Goal: Find specific page/section: Find specific page/section

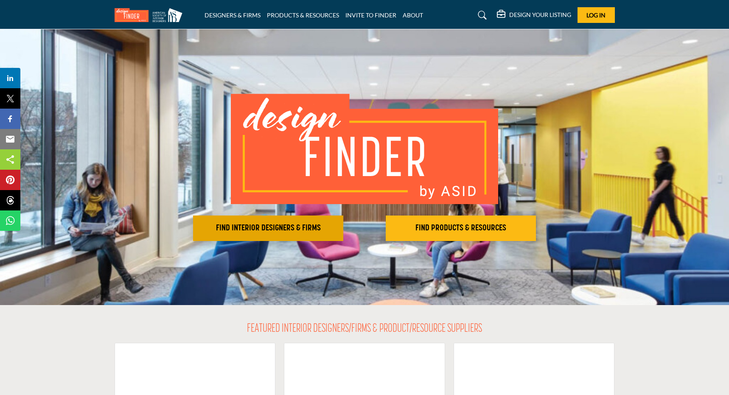
click at [269, 220] on button "FIND INTERIOR DESIGNERS & FIRMS" at bounding box center [268, 227] width 150 height 25
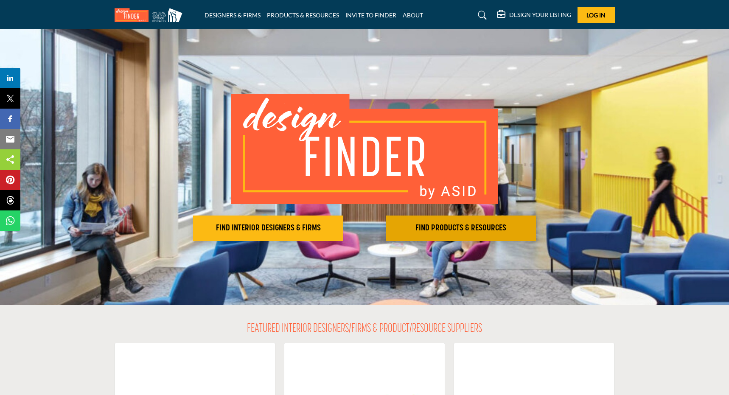
click at [460, 229] on h2 "FIND PRODUCTS & RESOURCES" at bounding box center [460, 228] width 145 height 10
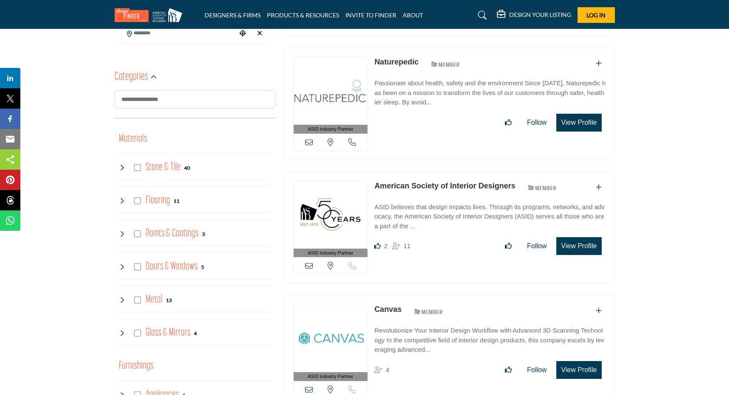
scroll to position [316, 0]
